Goal: Task Accomplishment & Management: Manage account settings

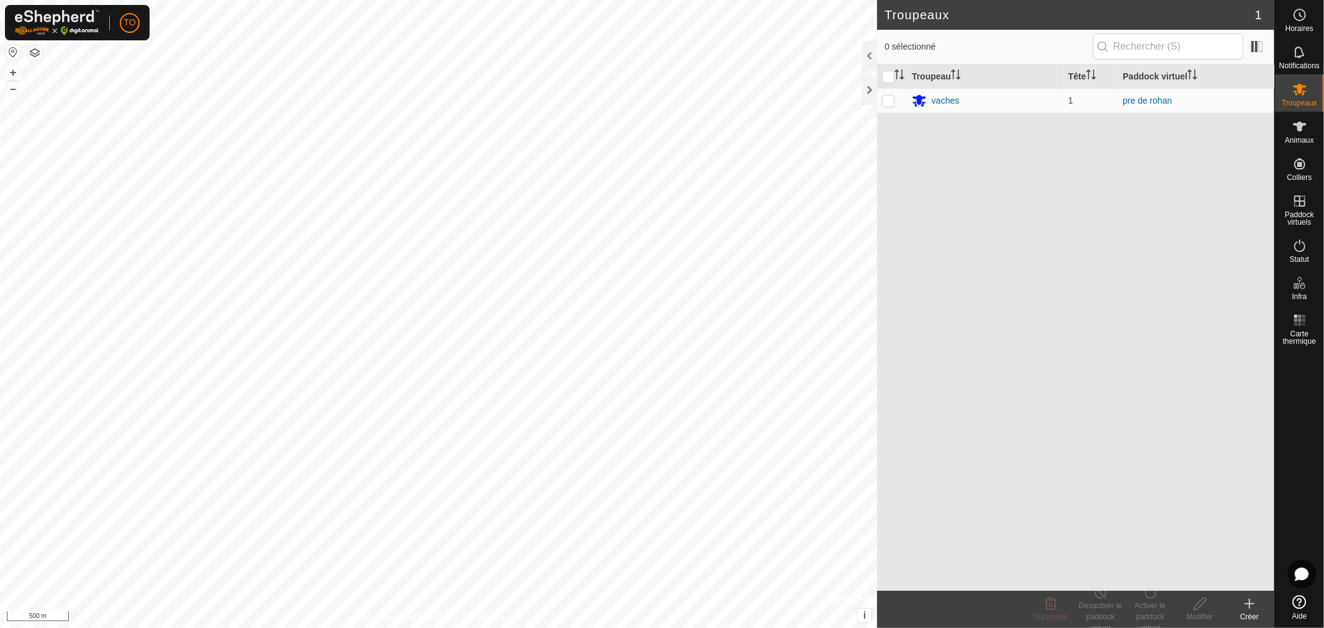
click at [1301, 598] on icon at bounding box center [1300, 602] width 14 height 14
click at [1296, 56] on icon at bounding box center [1299, 52] width 10 height 12
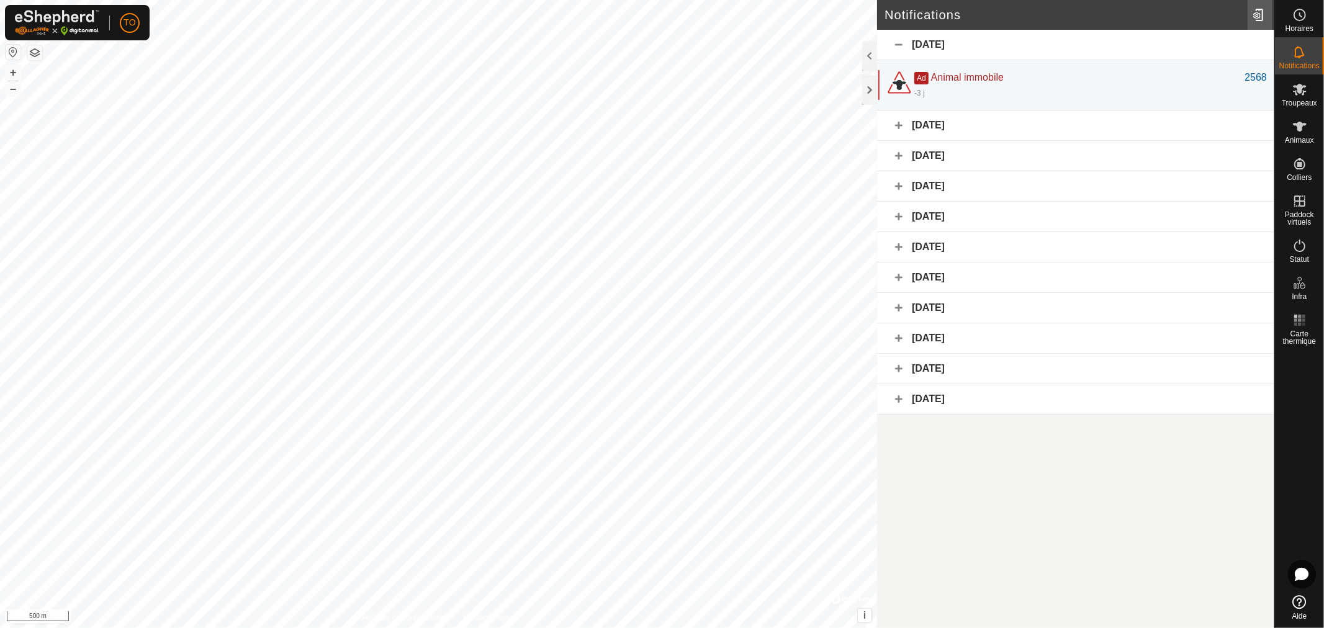
click at [1254, 19] on div at bounding box center [1259, 15] width 25 height 35
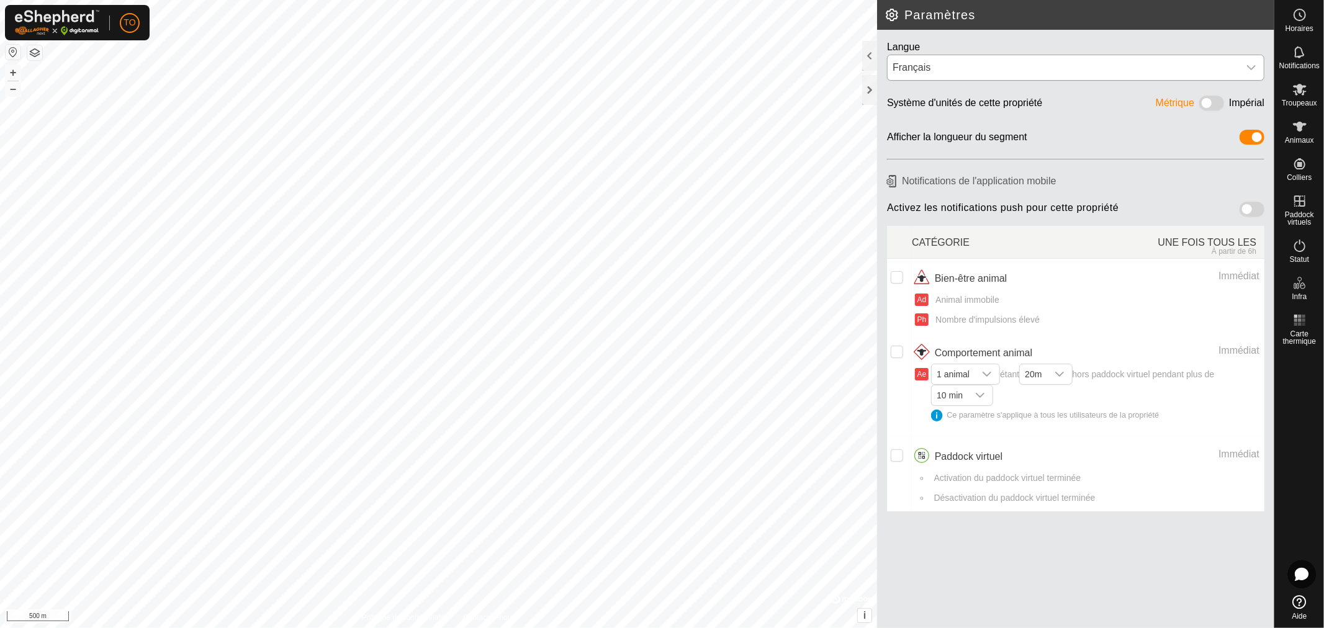
click at [1128, 61] on div "Français" at bounding box center [1062, 67] width 341 height 15
